Goal: Navigation & Orientation: Find specific page/section

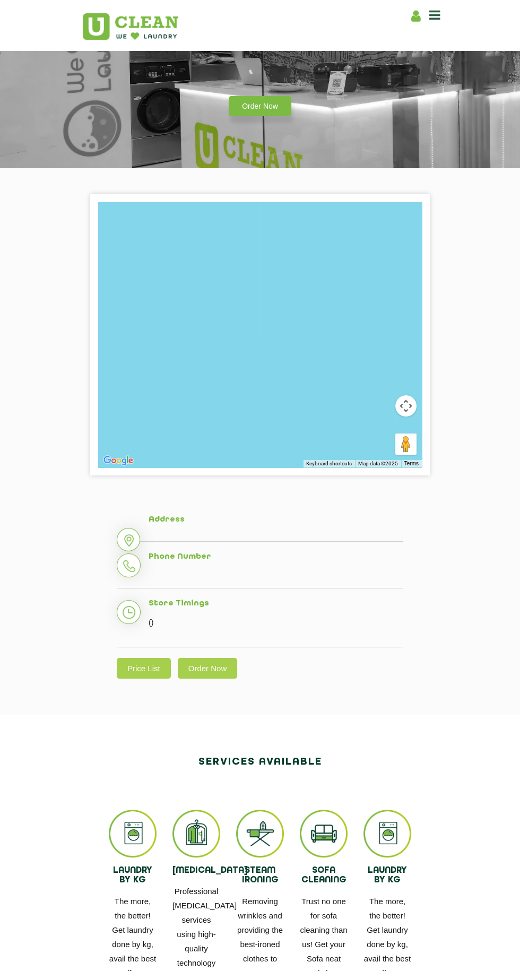
click at [431, 18] on icon at bounding box center [434, 14] width 11 height 13
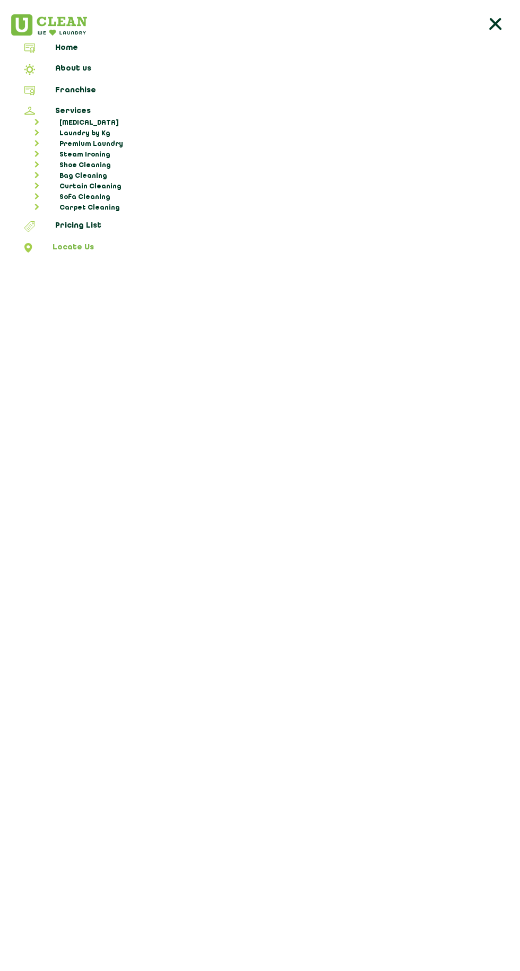
click at [63, 243] on link "Locate Us" at bounding box center [260, 249] width 513 height 13
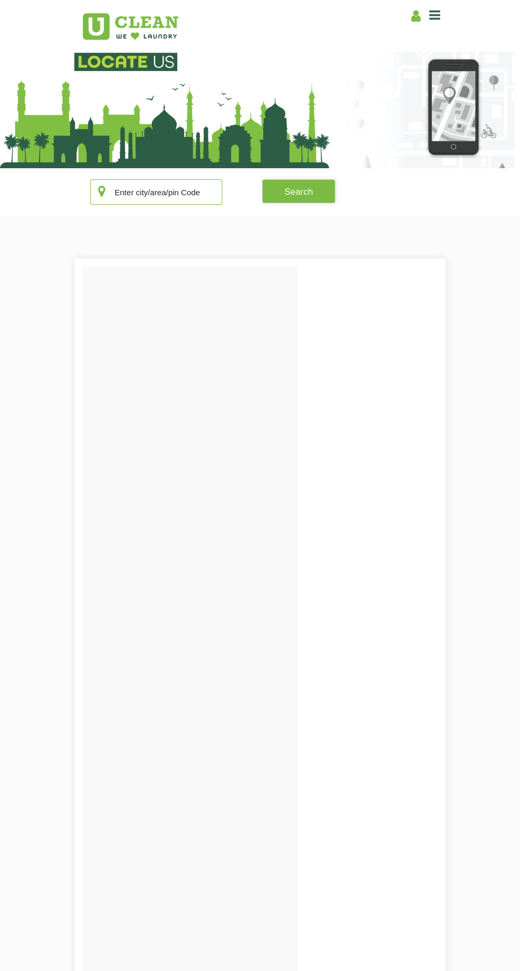
click at [146, 192] on input "text" at bounding box center [156, 191] width 132 height 25
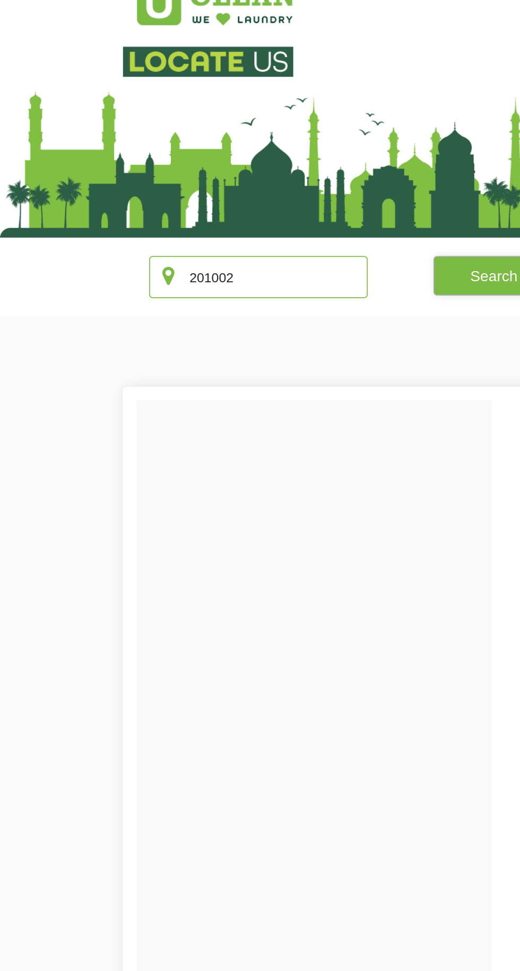
type input "201002"
click at [296, 194] on button "Search" at bounding box center [298, 191] width 73 height 24
click at [294, 200] on button "Search" at bounding box center [298, 191] width 73 height 24
